Goal: Transaction & Acquisition: Download file/media

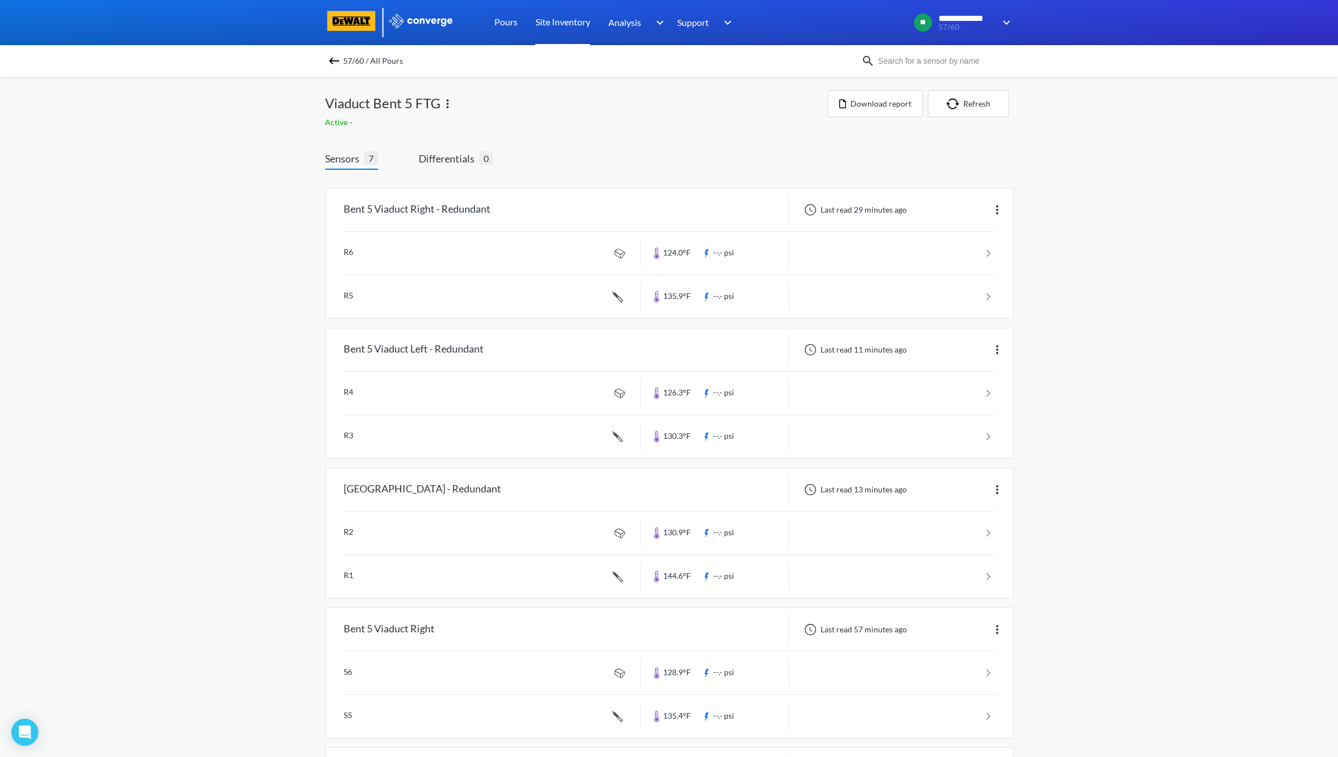
click at [575, 19] on link "Site Inventory" at bounding box center [563, 22] width 55 height 45
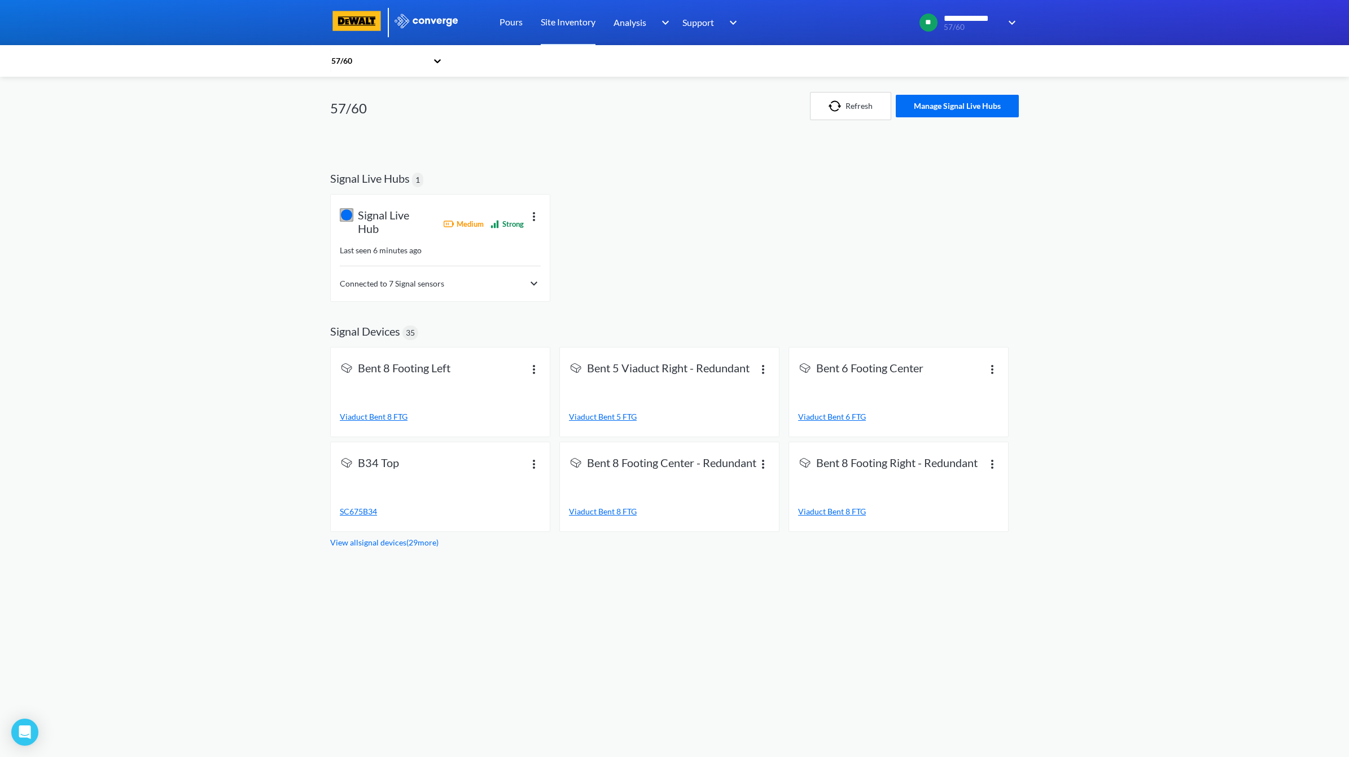
click at [538, 279] on img at bounding box center [534, 284] width 14 height 14
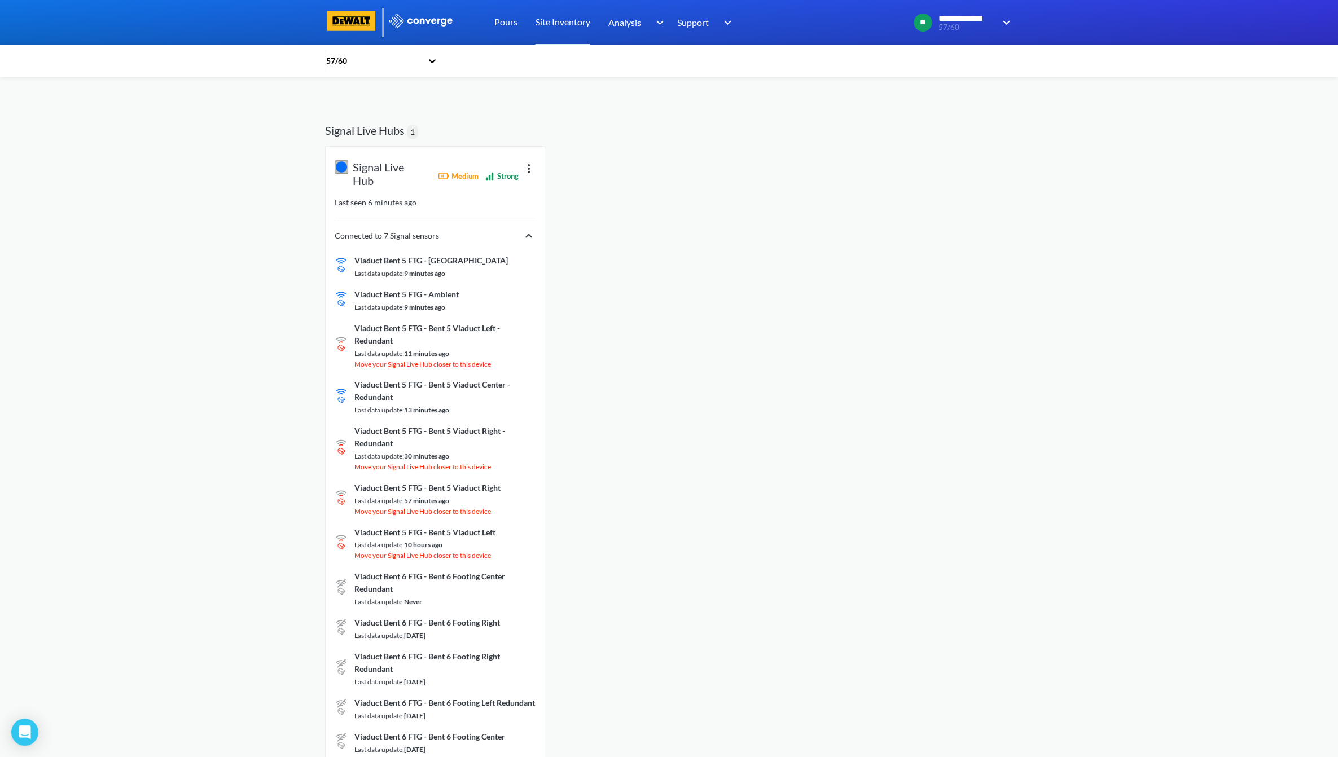
scroll to position [70, 0]
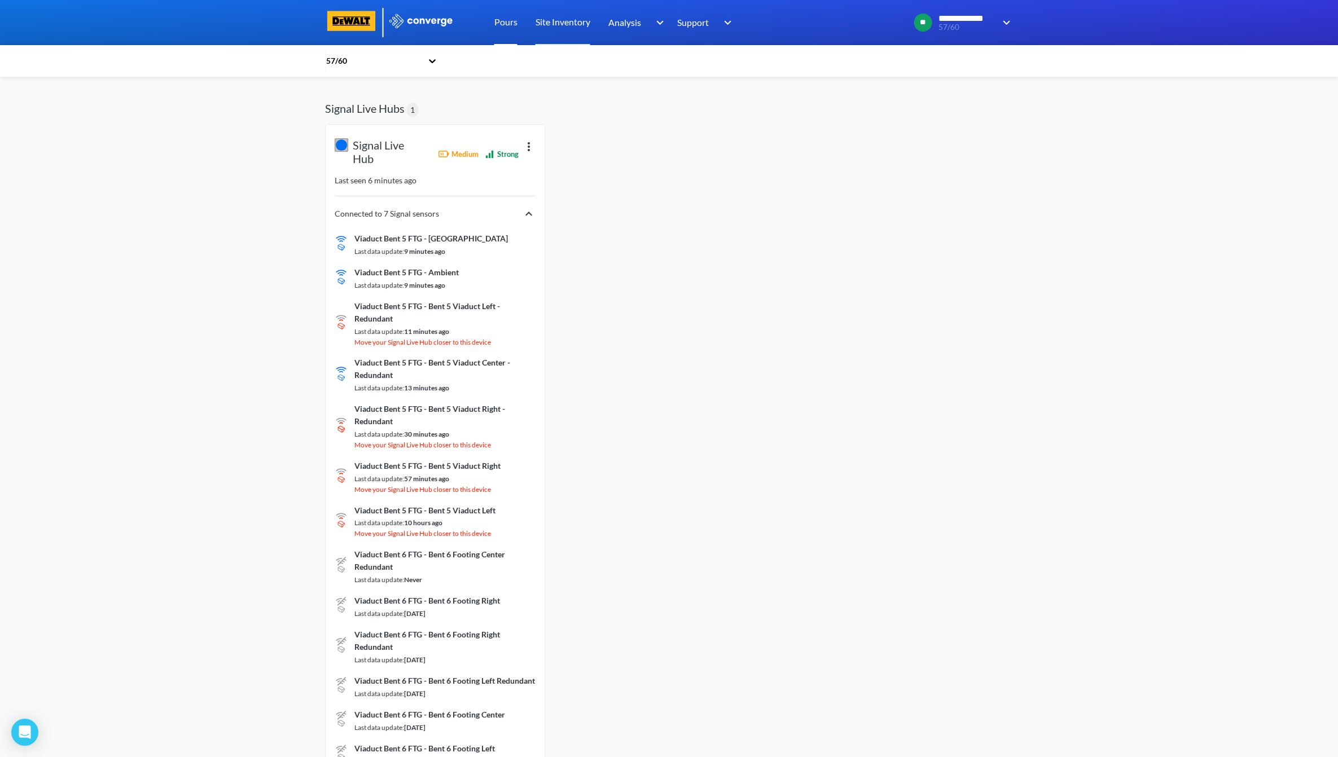
click at [501, 29] on link "Pours" at bounding box center [505, 22] width 23 height 45
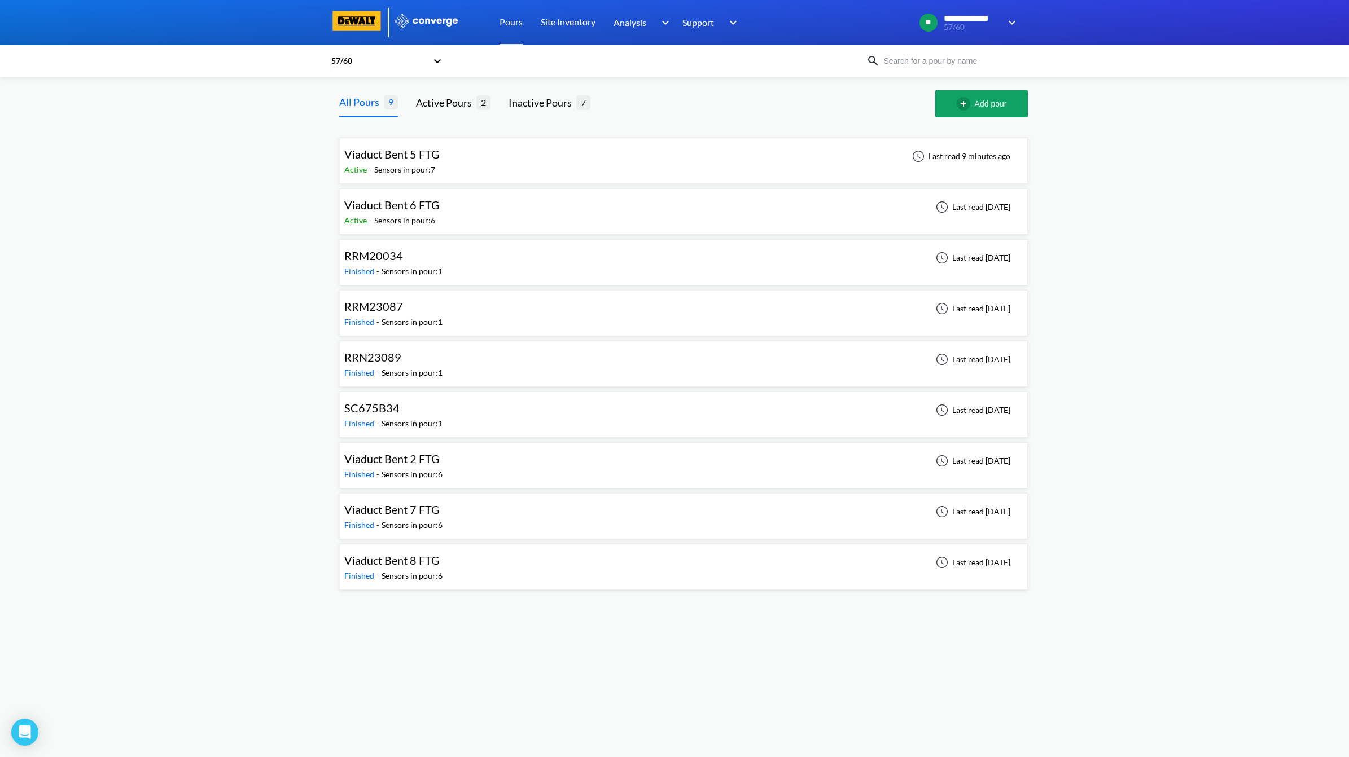
click at [543, 160] on div "Viaduct Bent 5 FTG Active - Sensors in pour: 7 Last read 9 minutes ago" at bounding box center [683, 161] width 678 height 36
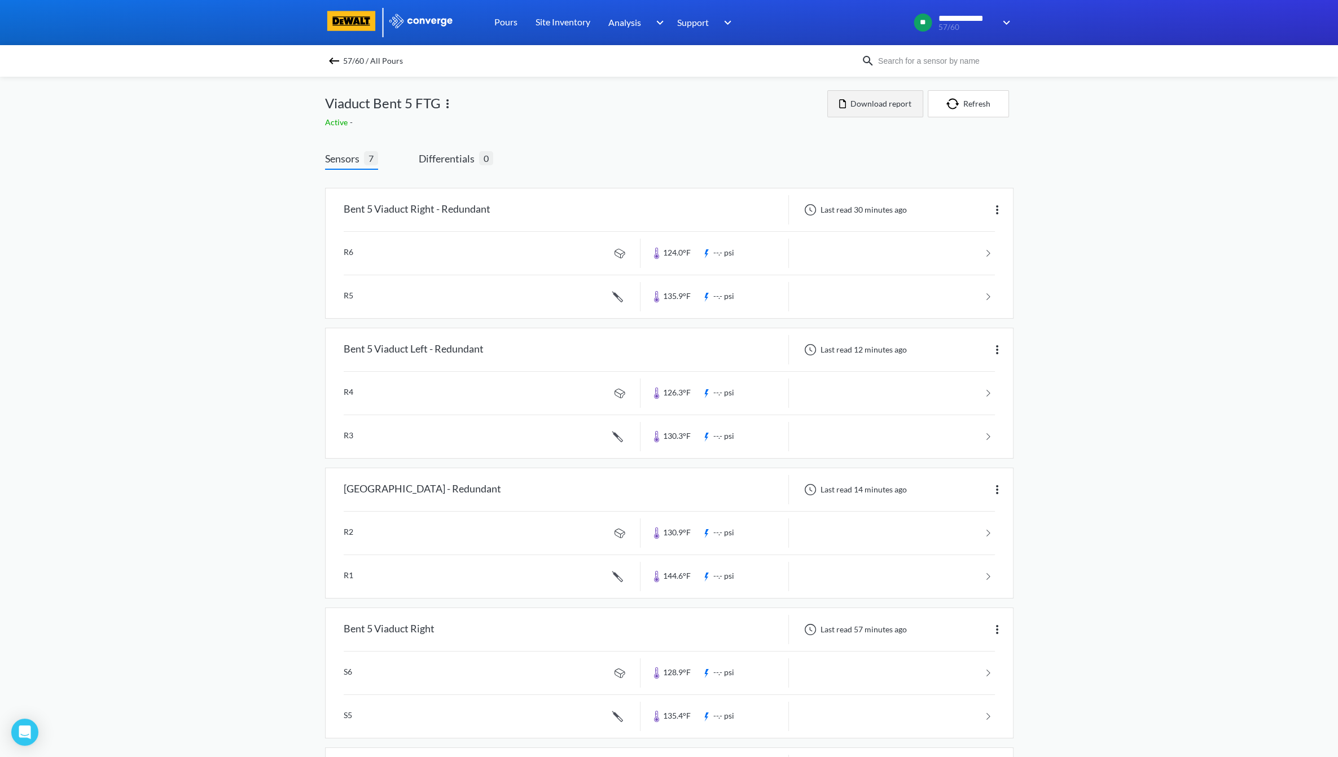
click at [847, 113] on button "Download report" at bounding box center [875, 103] width 96 height 27
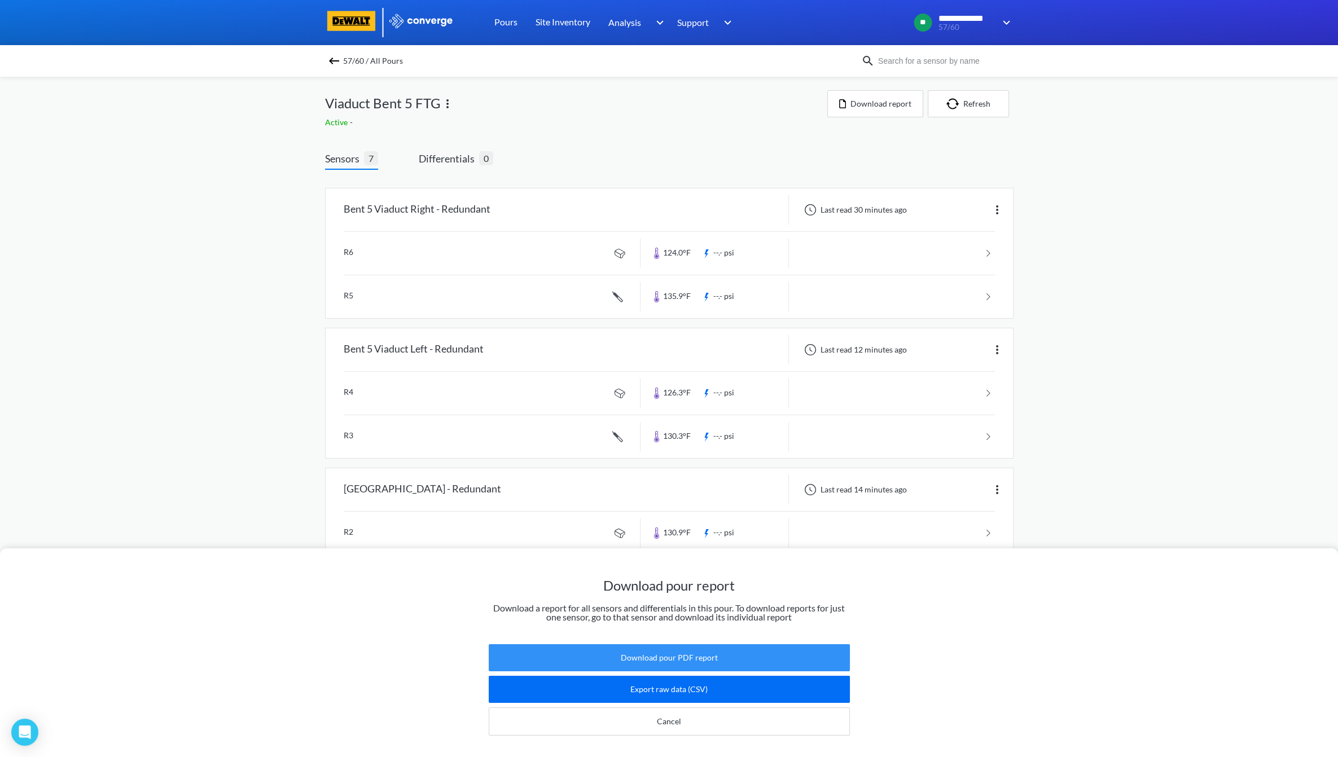
click at [676, 645] on button "Download pour PDF report" at bounding box center [669, 658] width 361 height 27
click at [1242, 263] on div "Download pour report Download a report for all sensors and differentials in thi…" at bounding box center [669, 378] width 1338 height 757
